Goal: Find specific page/section: Find specific page/section

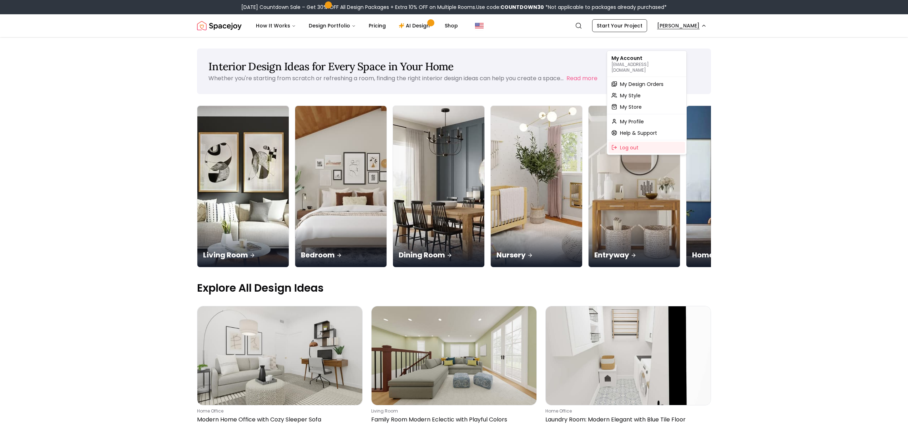
click at [640, 86] on span "My Design Orders" at bounding box center [642, 84] width 44 height 7
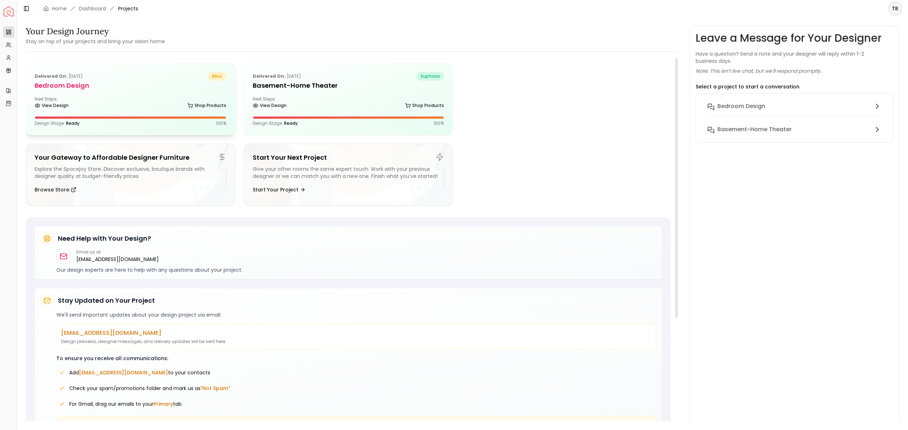
click at [128, 111] on div "View Design Shop Products" at bounding box center [131, 106] width 192 height 7
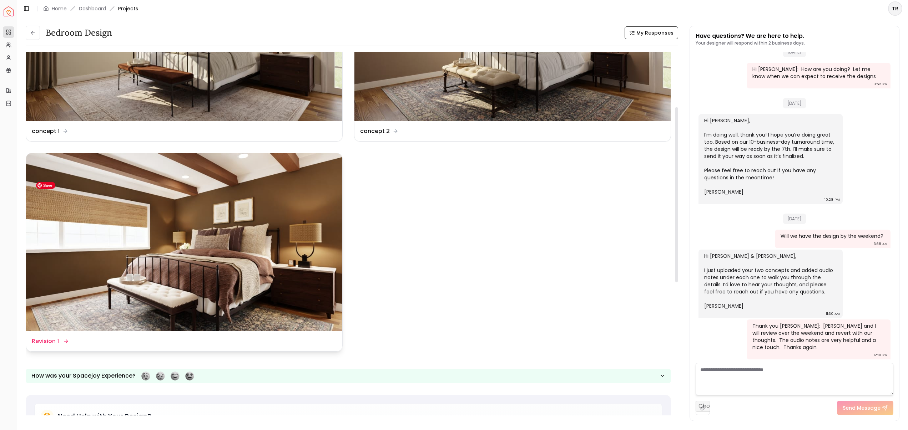
scroll to position [116, 0]
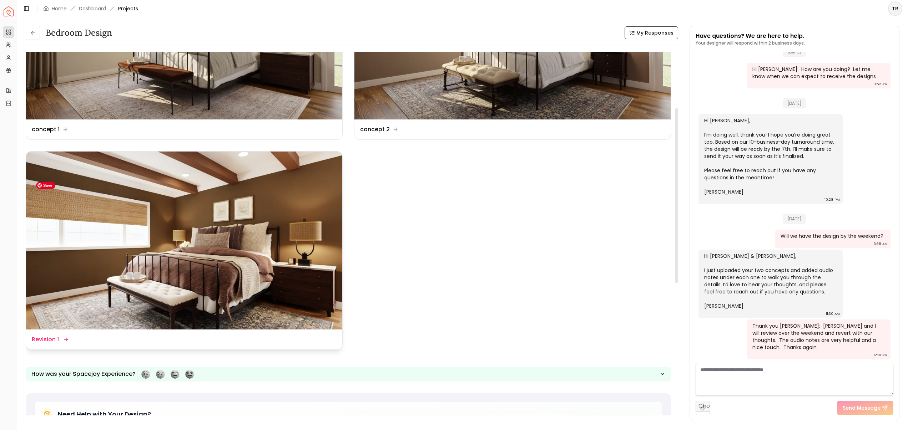
click at [311, 202] on img at bounding box center [184, 241] width 316 height 178
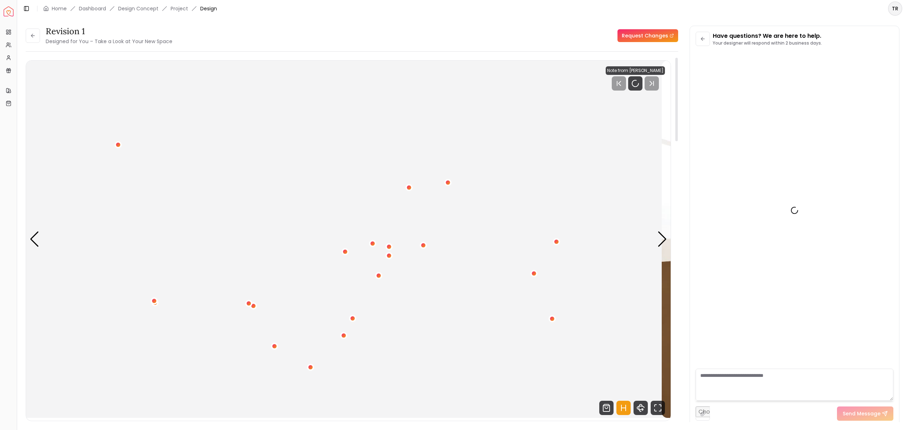
scroll to position [942, 0]
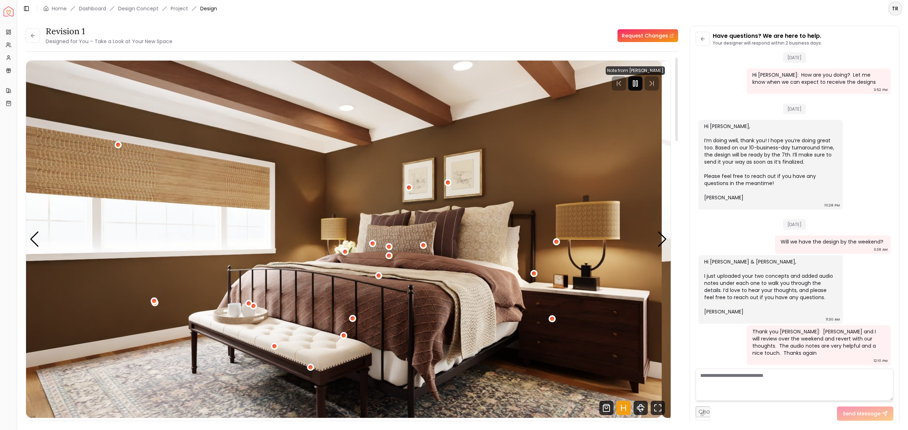
click at [636, 86] on rect "Pause" at bounding box center [636, 84] width 1 height 6
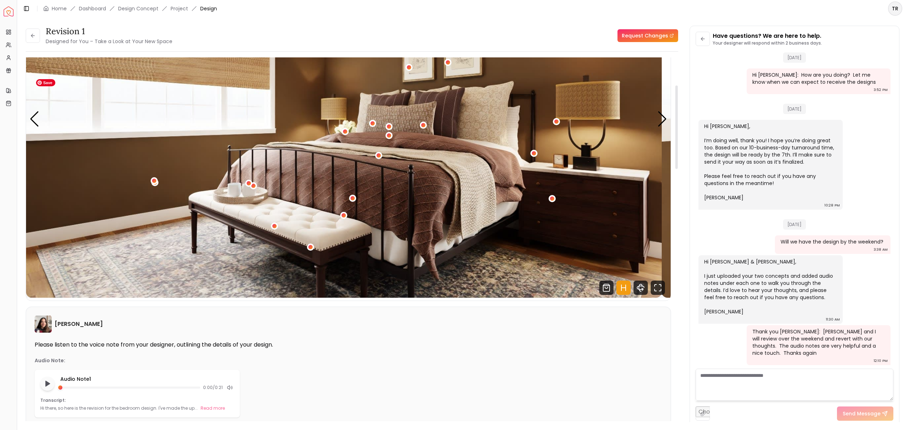
scroll to position [121, 0]
click at [650, 295] on icon "Fullscreen" at bounding box center [657, 287] width 14 height 14
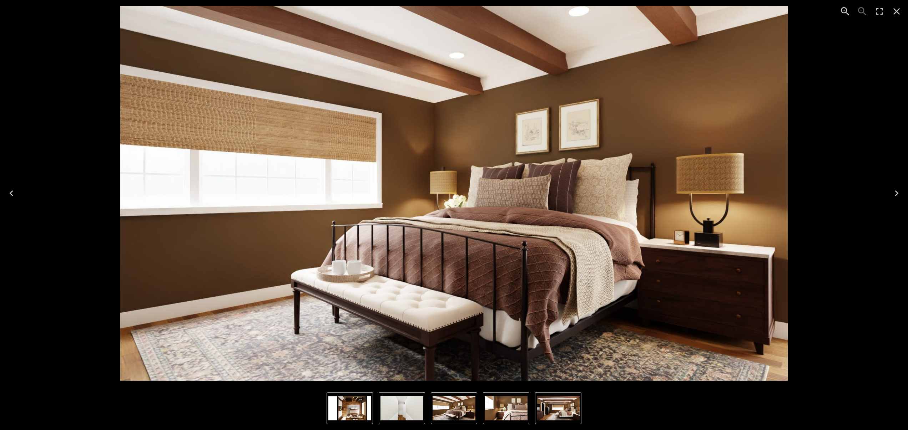
click at [896, 194] on icon "Next" at bounding box center [896, 194] width 4 height 6
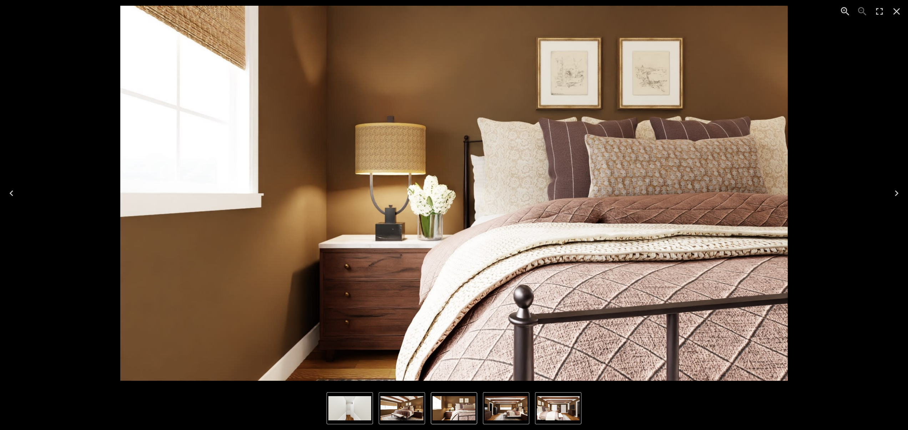
click at [895, 195] on icon "Next" at bounding box center [896, 194] width 4 height 6
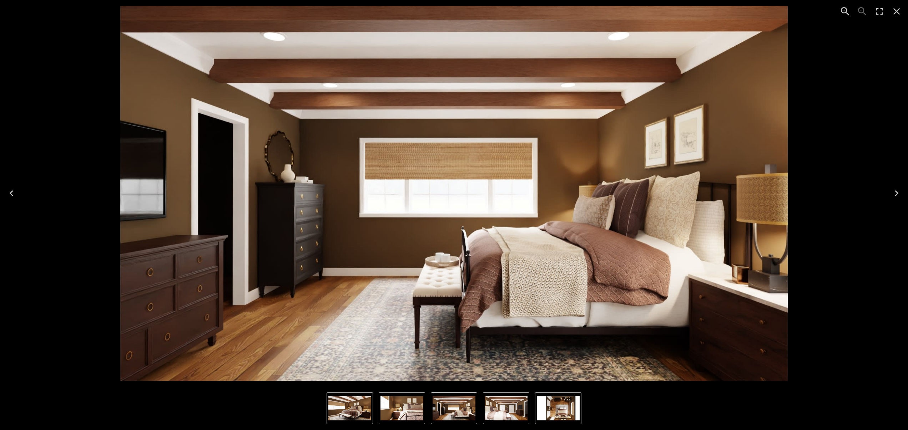
click at [895, 193] on icon "Next" at bounding box center [895, 193] width 11 height 11
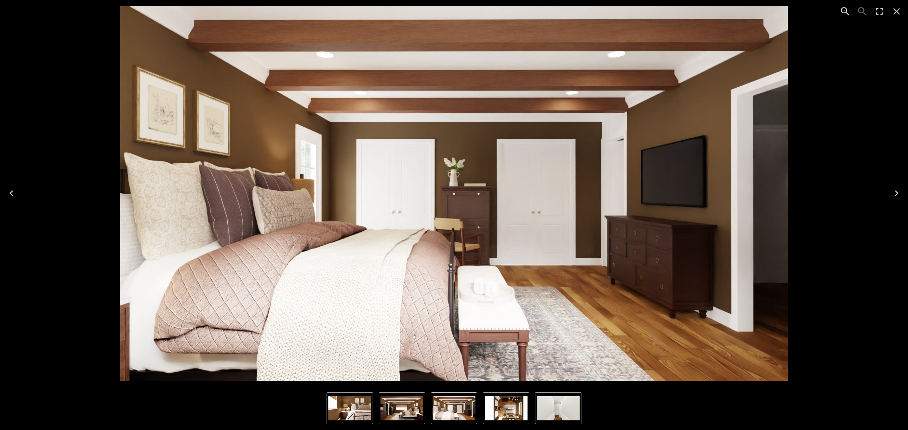
click at [897, 195] on icon "Next" at bounding box center [895, 193] width 11 height 11
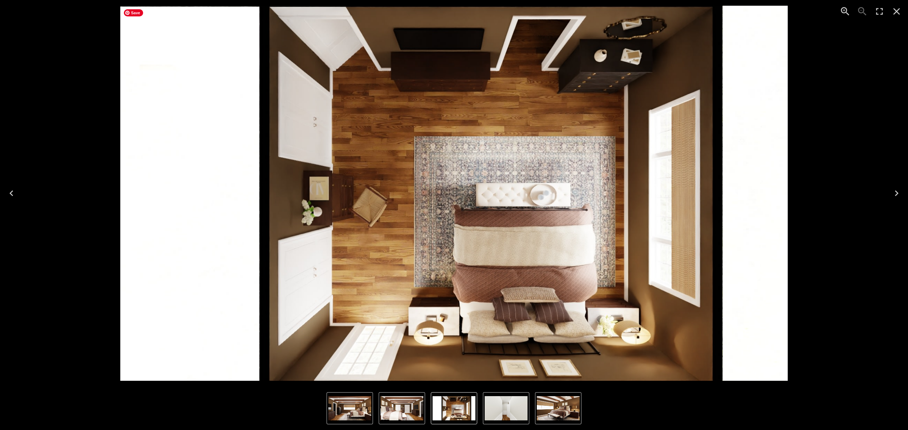
drag, startPoint x: 483, startPoint y: 222, endPoint x: 485, endPoint y: 228, distance: 6.8
click at [485, 228] on img "5 of 6" at bounding box center [453, 193] width 667 height 375
click at [897, 194] on icon "Next" at bounding box center [896, 194] width 4 height 6
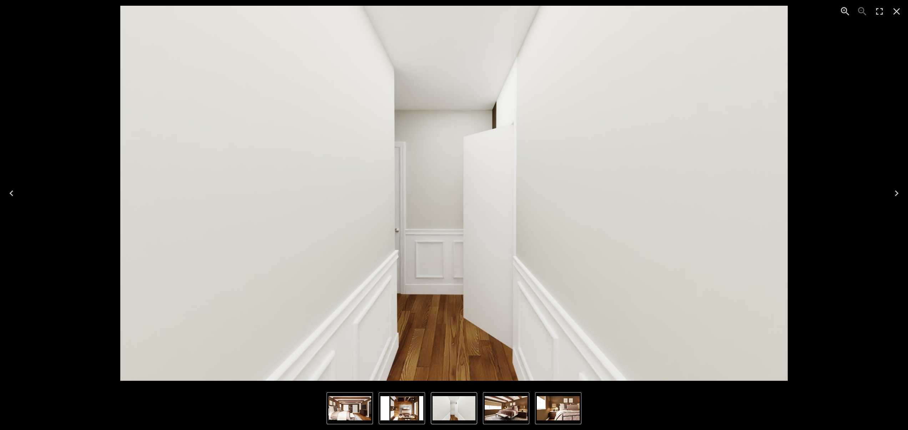
click at [894, 11] on icon "Close" at bounding box center [895, 11] width 11 height 11
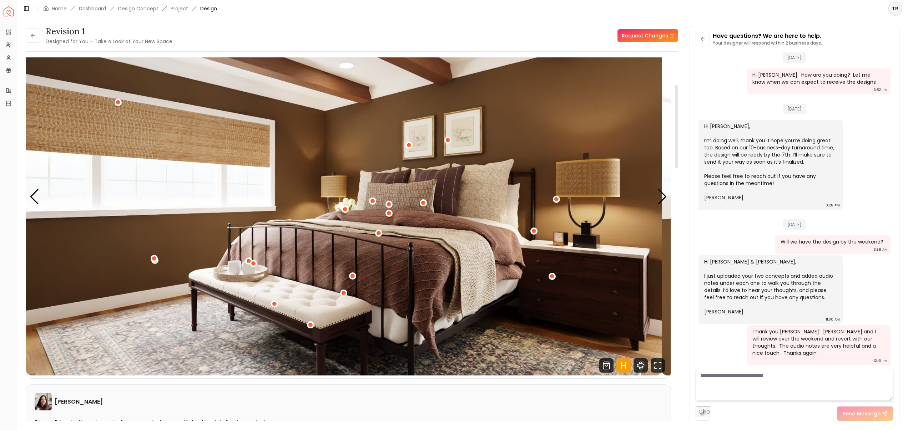
scroll to position [0, 0]
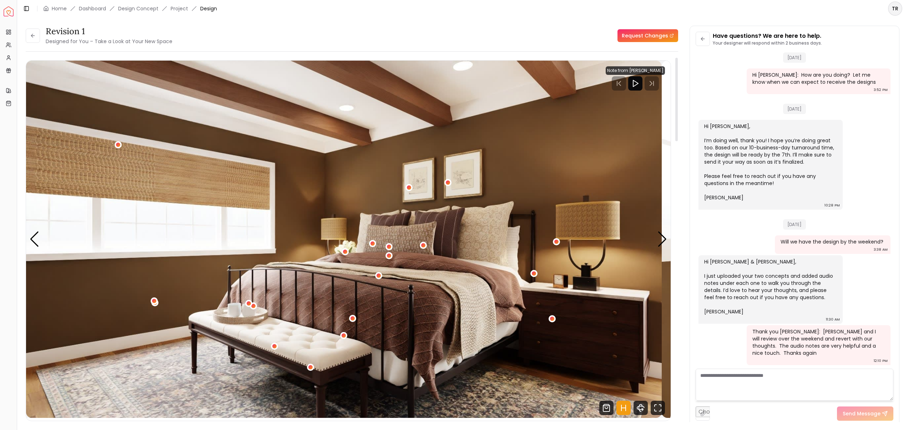
click at [631, 88] on icon "Play" at bounding box center [635, 83] width 9 height 9
click at [618, 91] on div at bounding box center [641, 83] width 47 height 14
click at [637, 88] on icon "Pause" at bounding box center [641, 83] width 9 height 9
click at [618, 91] on div at bounding box center [641, 83] width 47 height 14
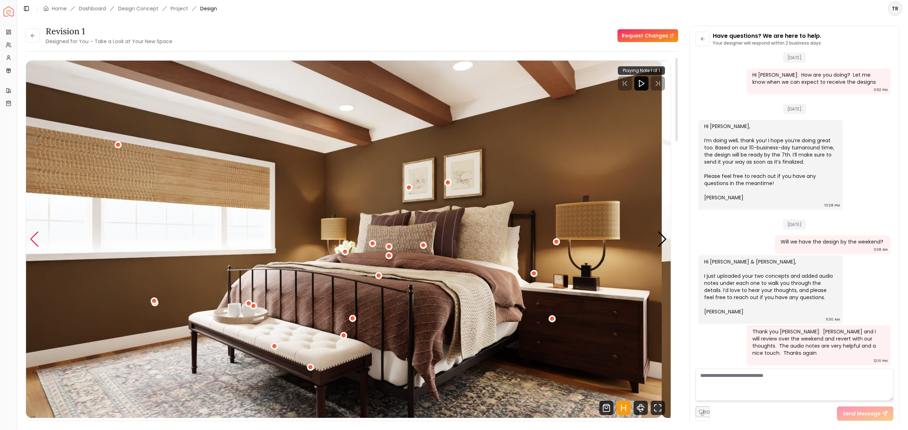
click at [39, 247] on div "Previous slide" at bounding box center [35, 240] width 10 height 16
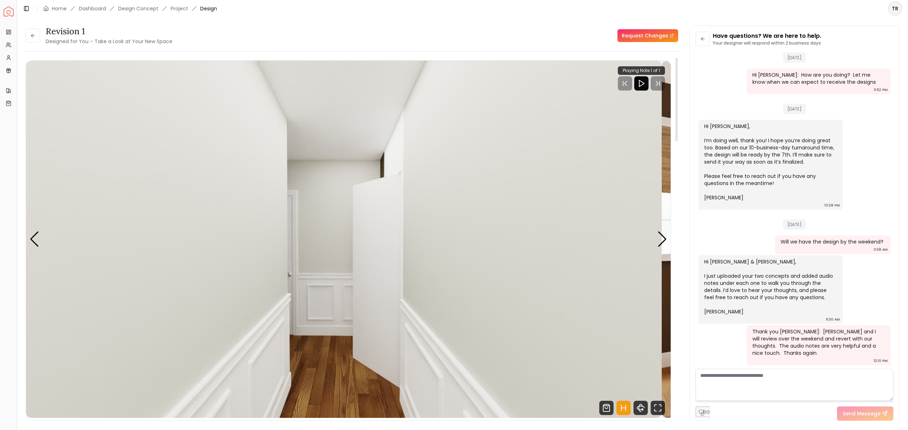
click at [639, 87] on polygon "Play" at bounding box center [641, 83] width 5 height 6
click at [652, 91] on div at bounding box center [641, 83] width 47 height 14
click at [637, 88] on icon "Play" at bounding box center [641, 83] width 9 height 9
click at [40, 43] on button at bounding box center [33, 36] width 14 height 14
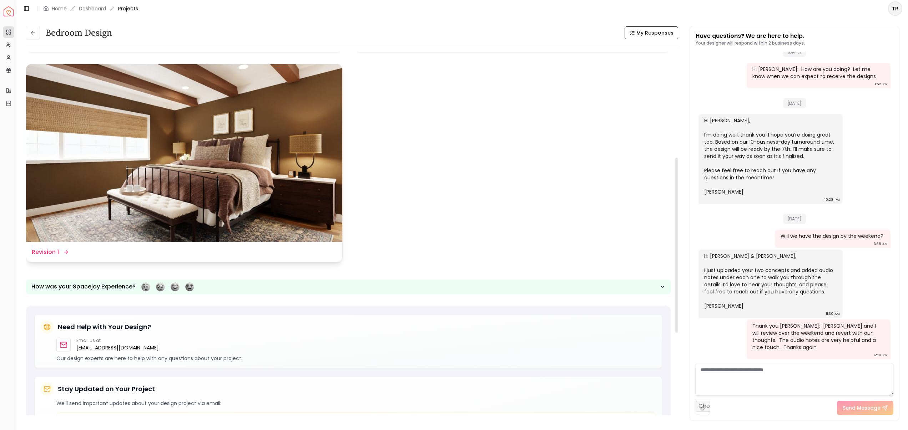
scroll to position [235, 0]
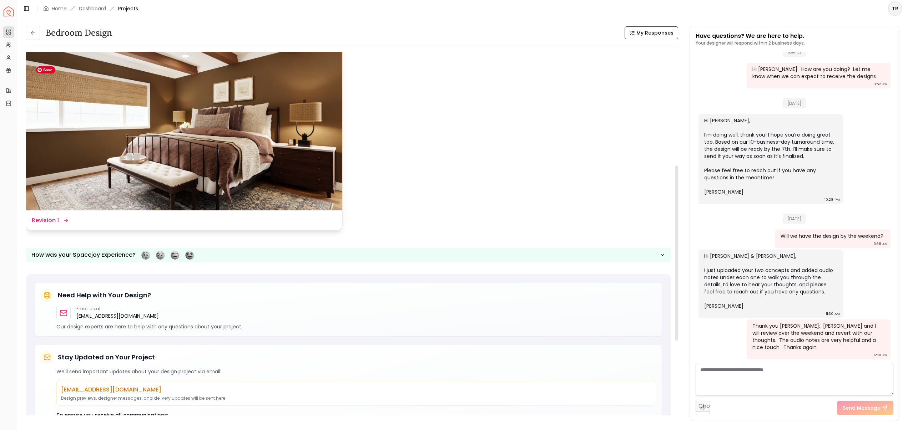
click at [239, 193] on img at bounding box center [184, 121] width 316 height 178
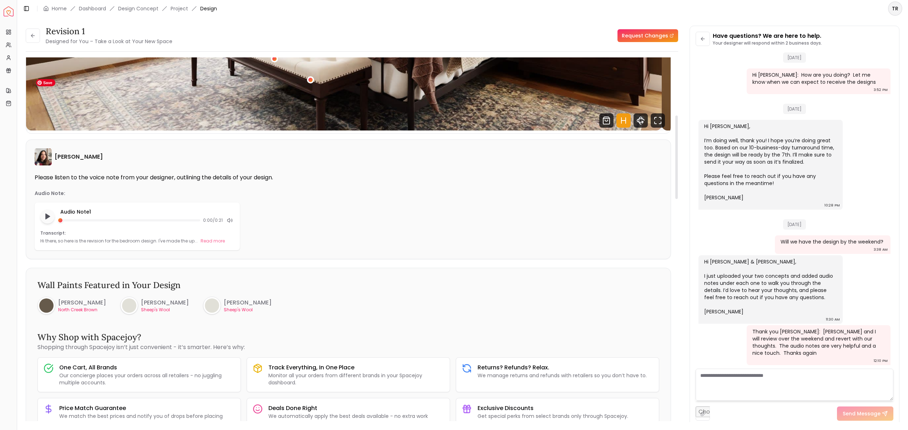
scroll to position [289, 0]
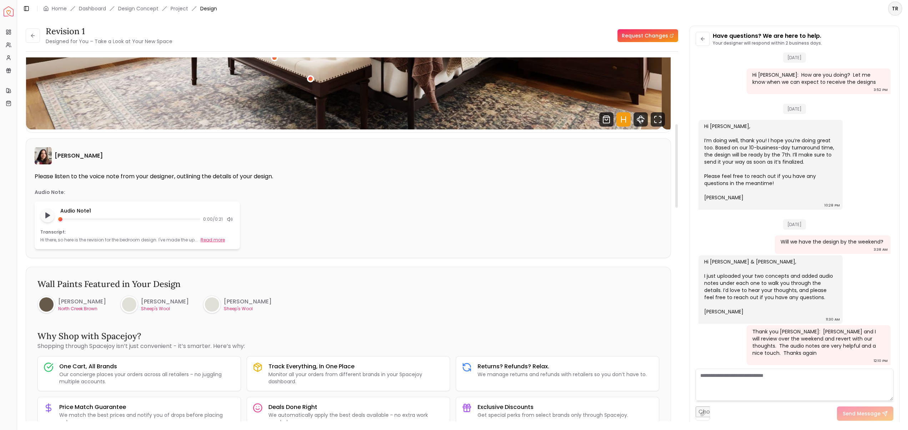
click at [200, 244] on button "Read more" at bounding box center [212, 240] width 24 height 7
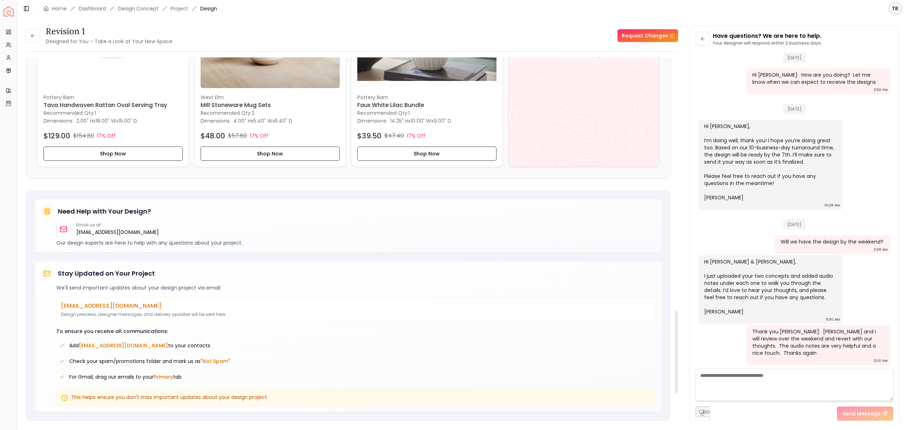
scroll to position [1132, 0]
click at [589, 60] on h4 "View All" at bounding box center [577, 55] width 27 height 10
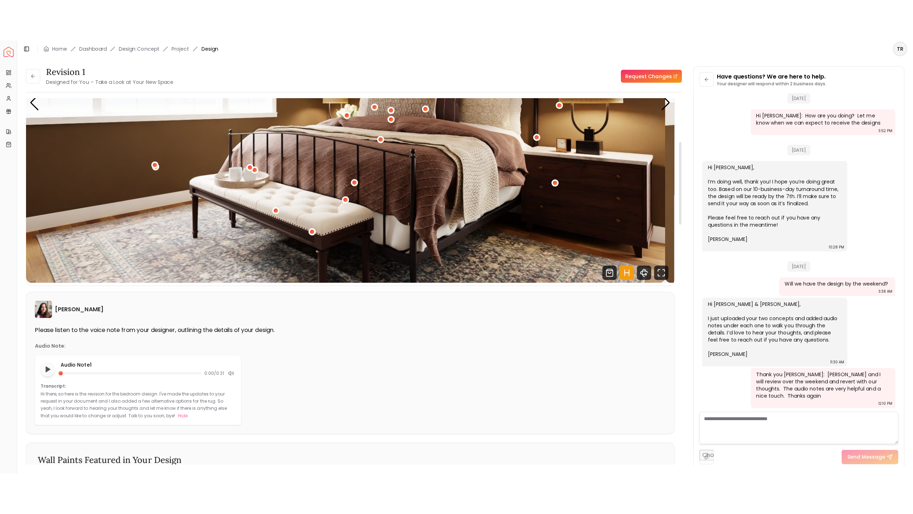
scroll to position [192, 0]
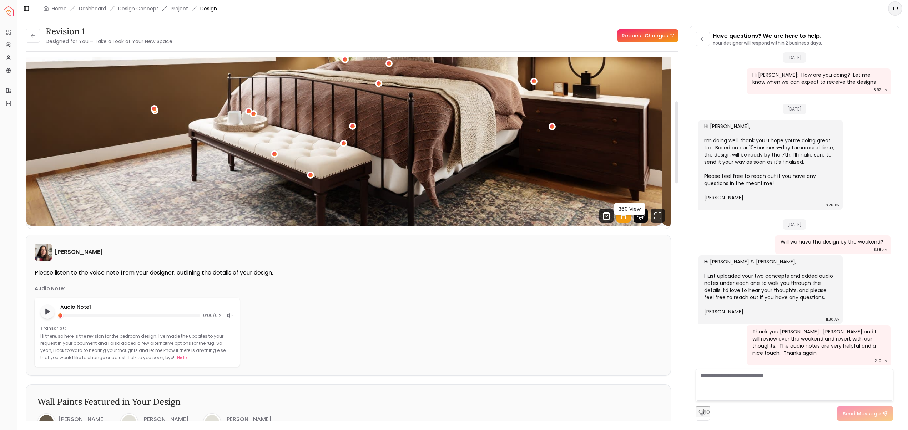
click at [633, 223] on icon "360 View" at bounding box center [640, 216] width 14 height 14
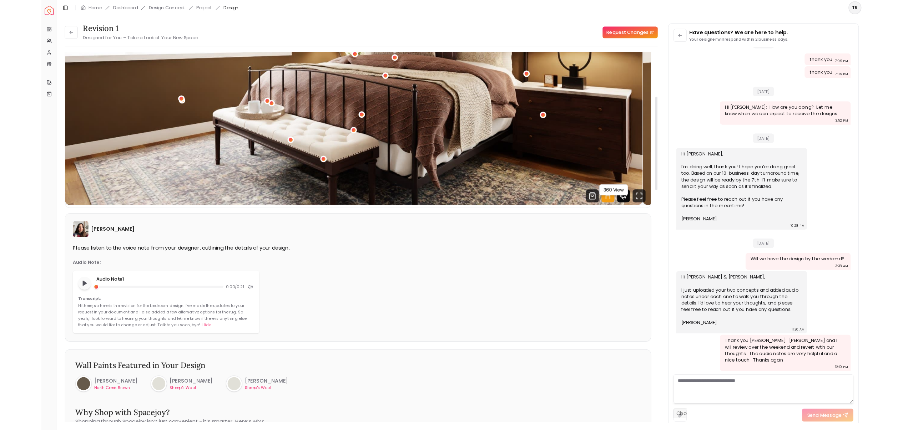
scroll to position [849, 0]
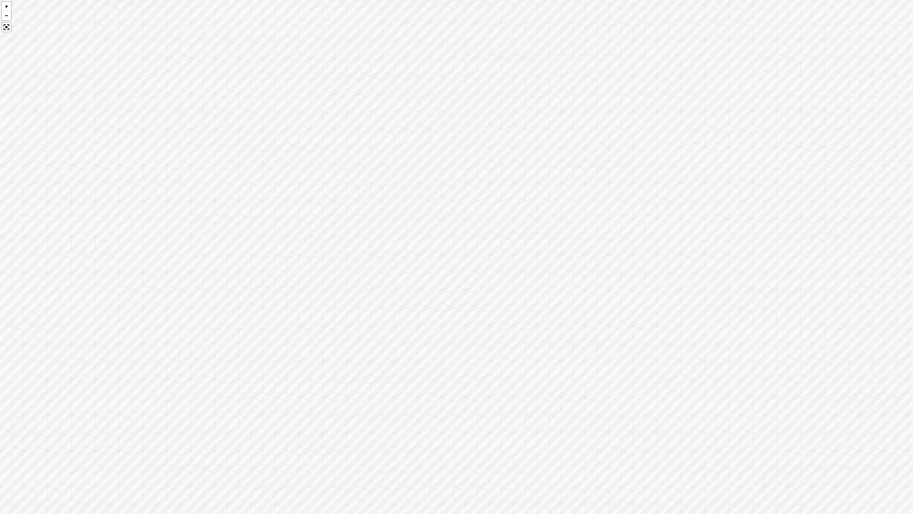
drag, startPoint x: 658, startPoint y: 283, endPoint x: 106, endPoint y: 255, distance: 552.9
click at [106, 255] on div at bounding box center [456, 257] width 913 height 514
drag, startPoint x: 857, startPoint y: 250, endPoint x: 785, endPoint y: 204, distance: 85.6
click at [786, 204] on div at bounding box center [456, 257] width 913 height 514
drag, startPoint x: 488, startPoint y: 117, endPoint x: 692, endPoint y: 382, distance: 334.6
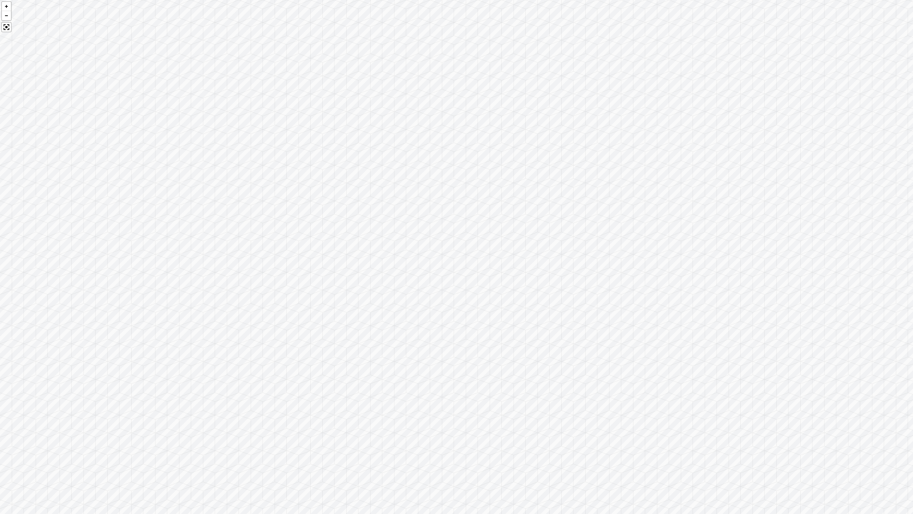
click at [728, 393] on div at bounding box center [456, 257] width 913 height 514
drag, startPoint x: 474, startPoint y: 318, endPoint x: 913, endPoint y: 313, distance: 439.2
click at [907, 313] on div at bounding box center [456, 257] width 913 height 514
drag, startPoint x: 400, startPoint y: 357, endPoint x: 422, endPoint y: 218, distance: 141.6
click at [422, 218] on div at bounding box center [456, 257] width 913 height 514
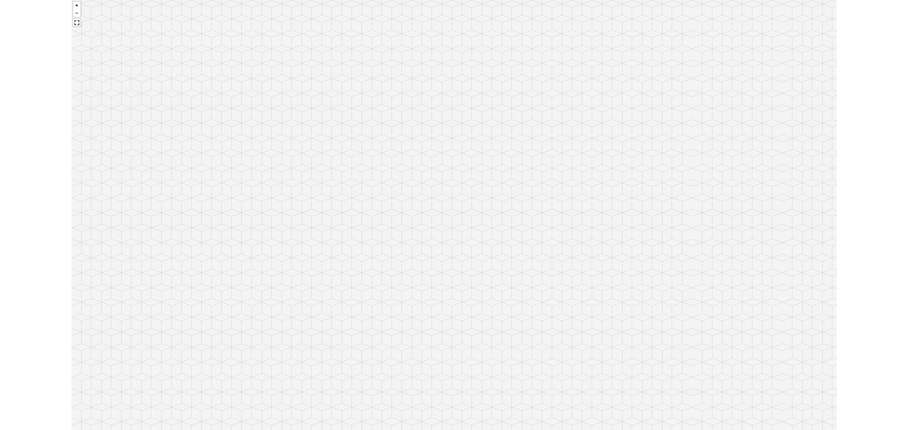
scroll to position [942, 0]
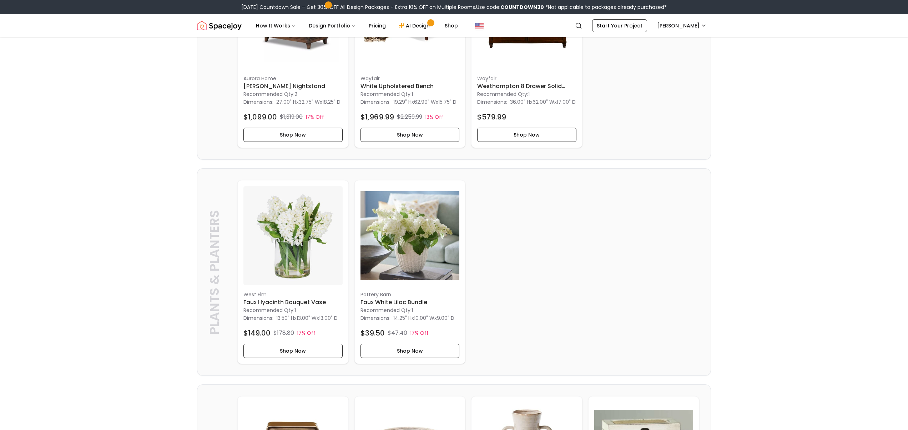
scroll to position [448, 0]
click at [410, 91] on h6 "White Upholstered Bench" at bounding box center [409, 87] width 99 height 9
